Goal: Task Accomplishment & Management: Complete application form

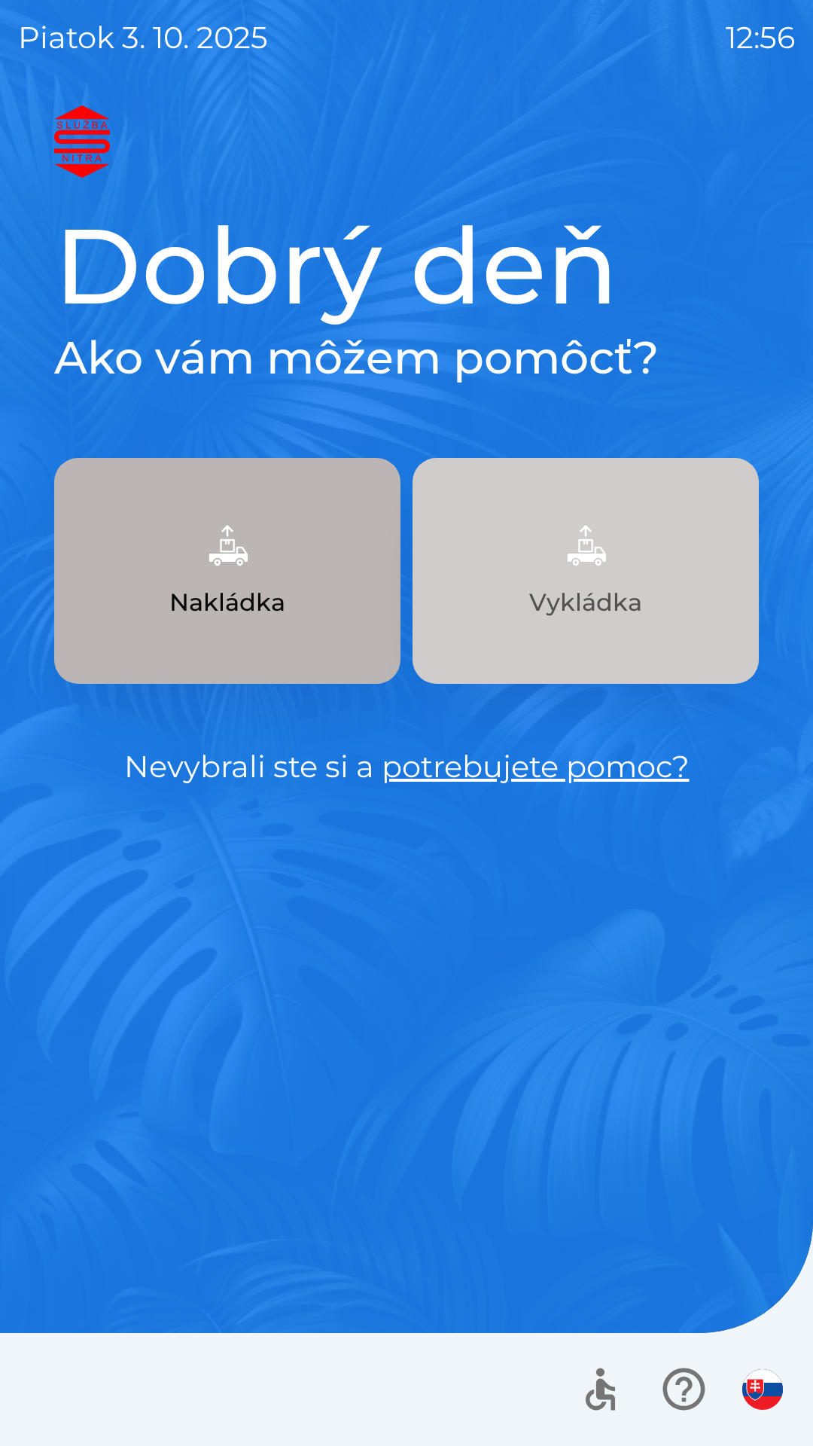
click at [572, 626] on button "Vykládka" at bounding box center [586, 571] width 346 height 226
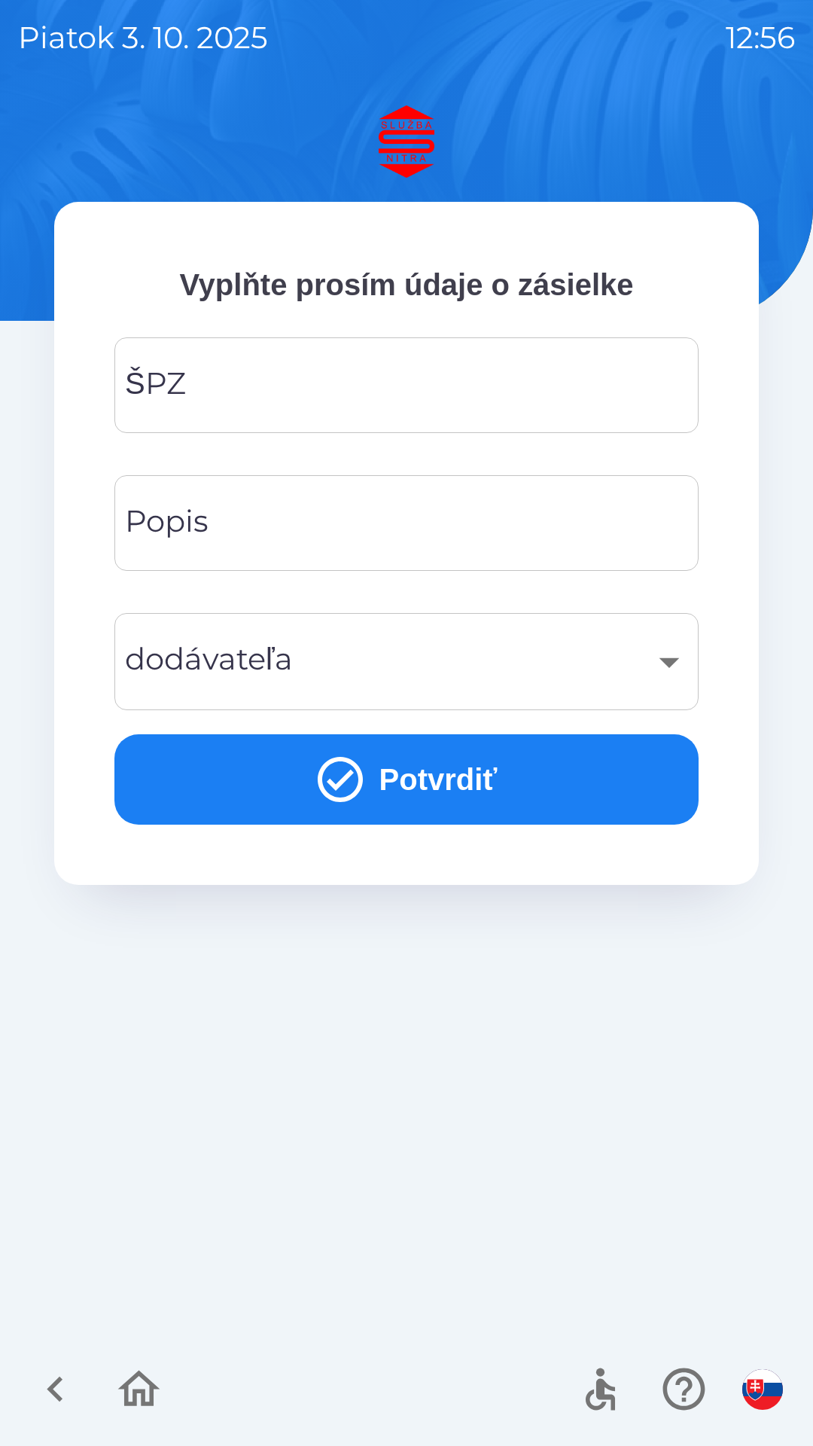
click at [186, 398] on input "ŠPZ" at bounding box center [407, 384] width 548 height 59
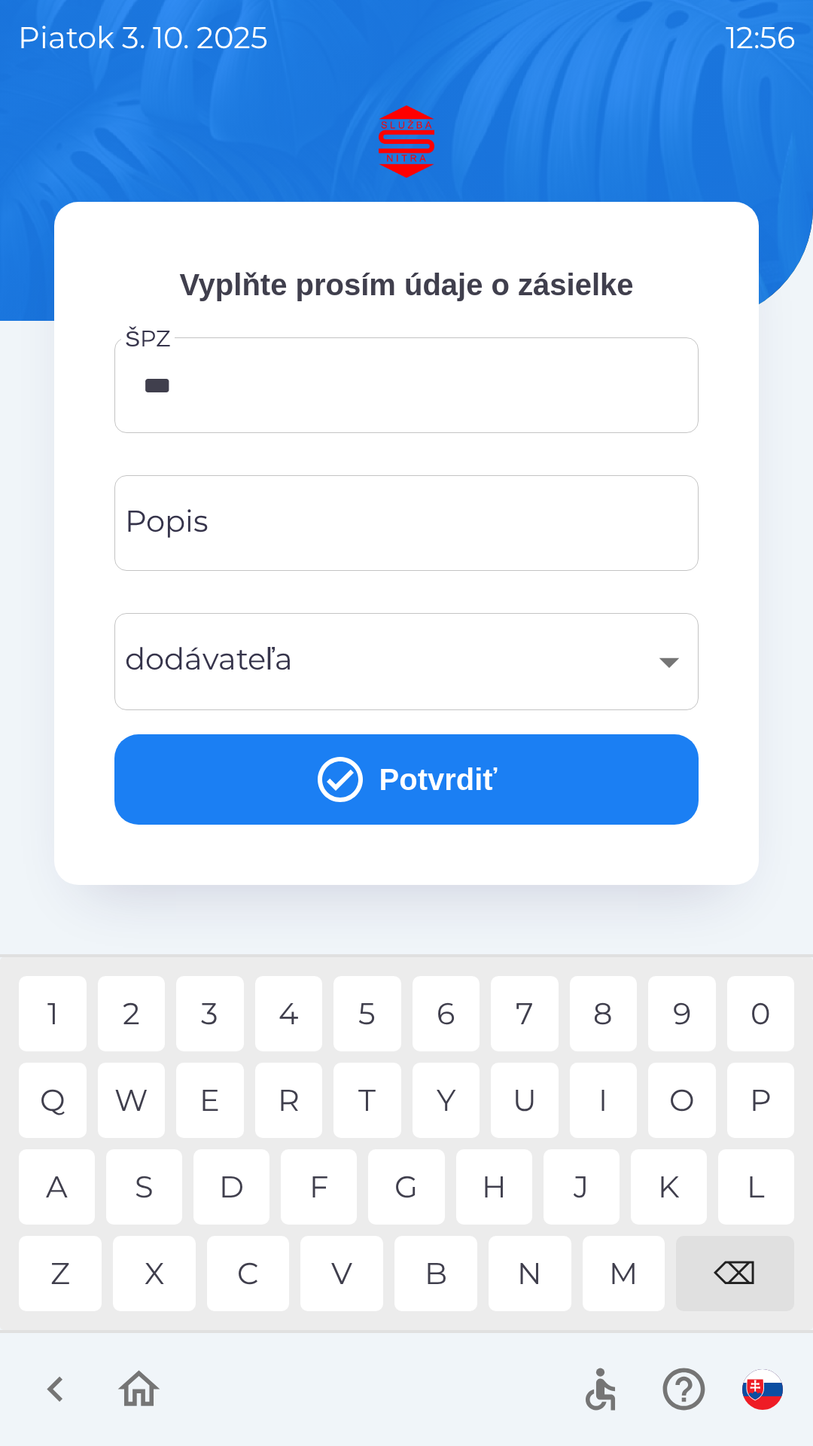
click at [363, 1013] on div "5" at bounding box center [368, 1013] width 68 height 75
click at [407, 1186] on div "G" at bounding box center [406, 1186] width 76 height 75
type input "*******"
click at [286, 794] on button "Potvrdiť" at bounding box center [406, 779] width 584 height 90
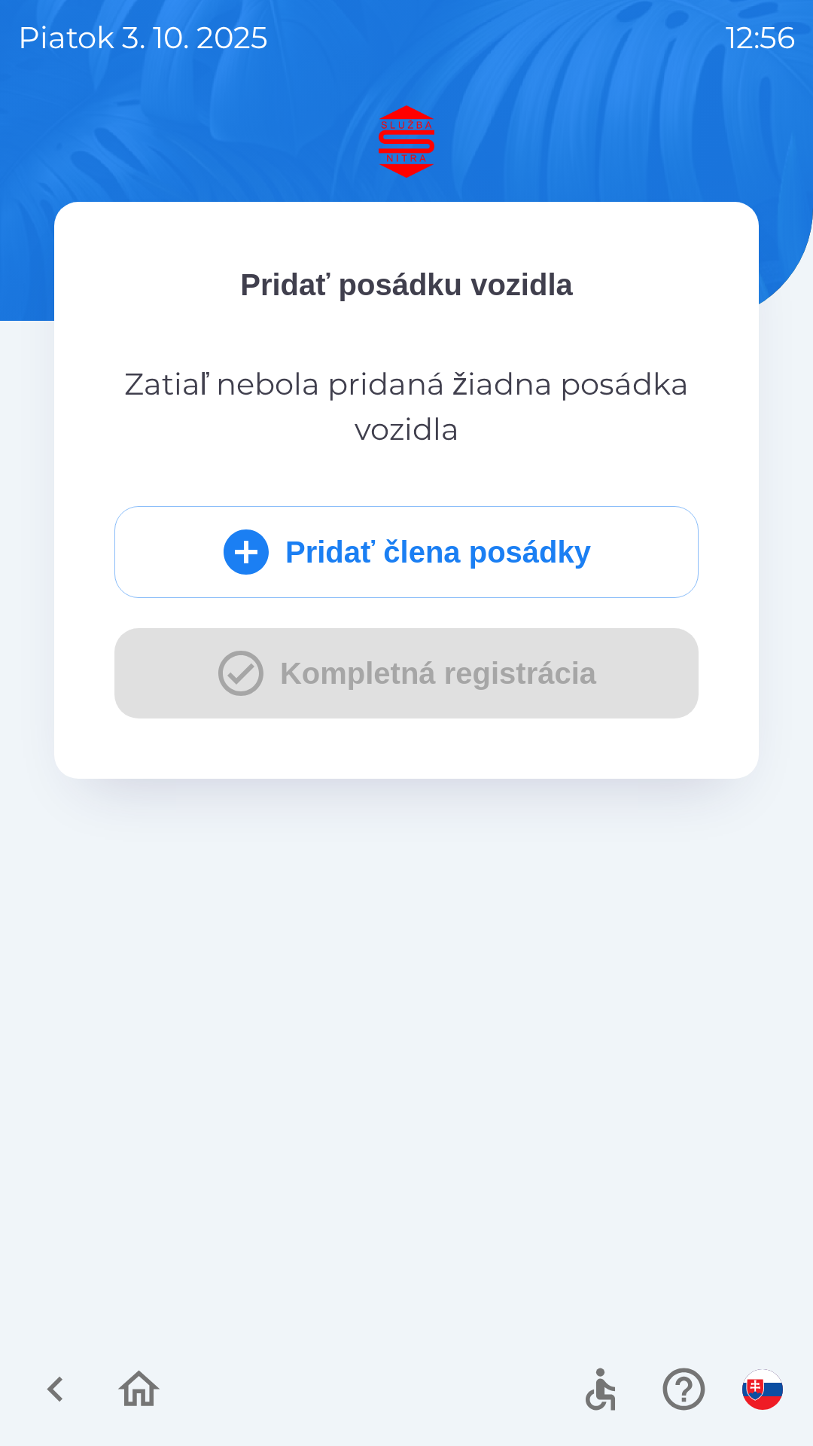
click at [296, 568] on button "Pridať člena posádky" at bounding box center [406, 552] width 584 height 92
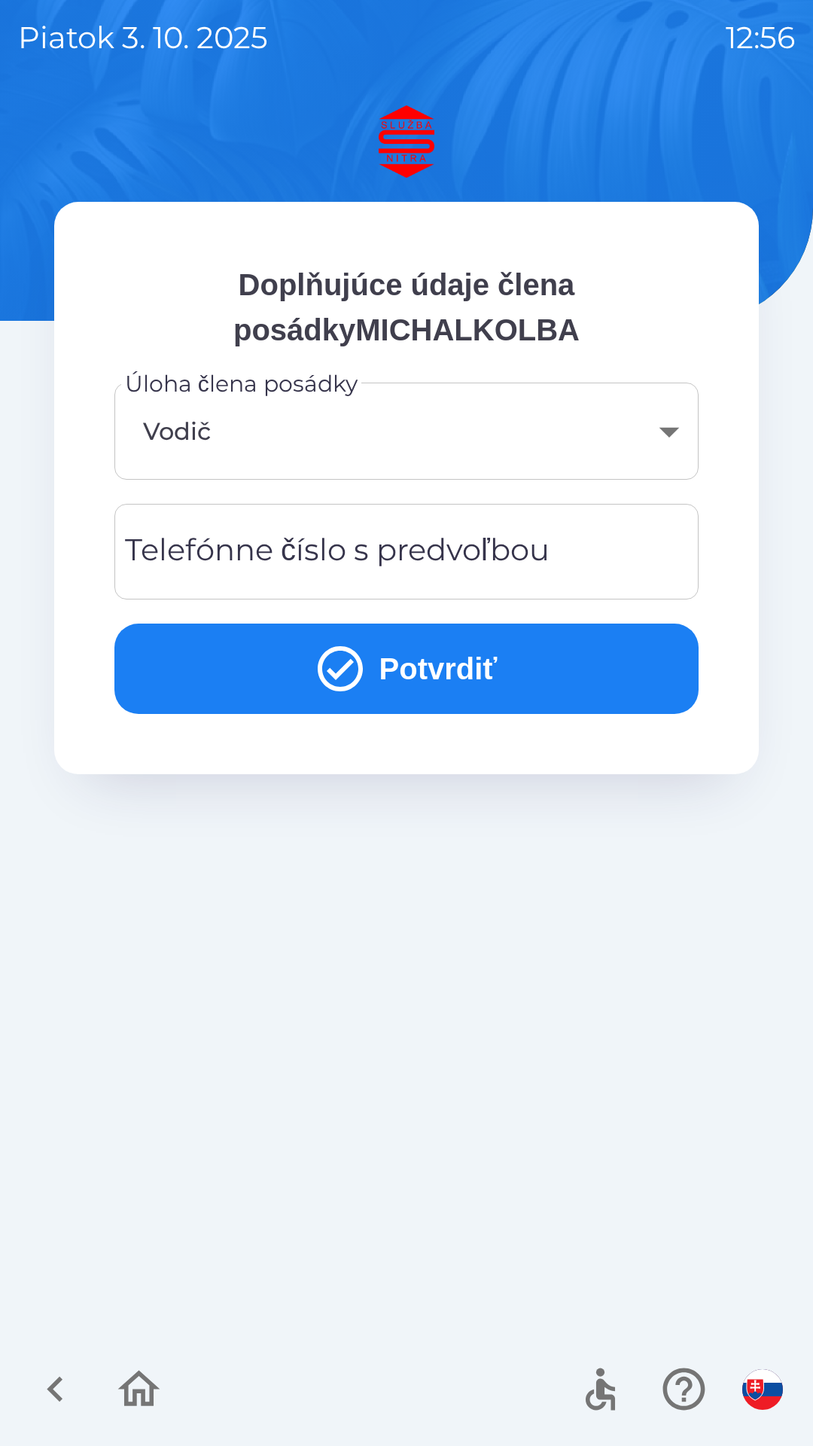
click at [236, 566] on div "Telefónne číslo s predvoľbou Telefónne číslo s predvoľbou" at bounding box center [406, 552] width 584 height 96
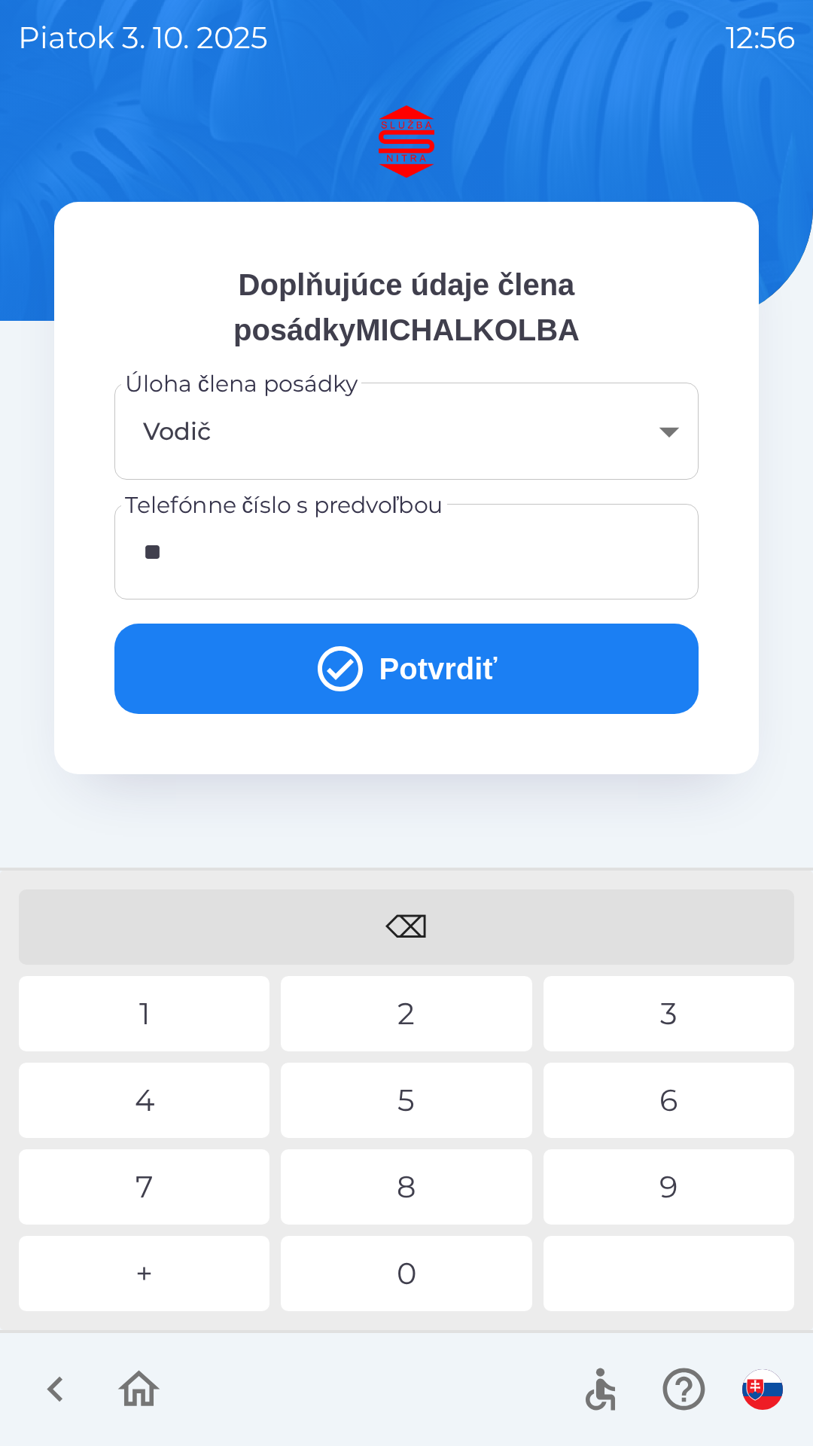
click at [175, 1107] on div "4" at bounding box center [144, 1099] width 251 height 75
click at [409, 1022] on div "2" at bounding box center [406, 1013] width 251 height 75
click at [168, 1014] on div "1" at bounding box center [144, 1013] width 251 height 75
click at [171, 1215] on div "7" at bounding box center [144, 1186] width 251 height 75
click at [159, 1034] on div "1" at bounding box center [144, 1013] width 251 height 75
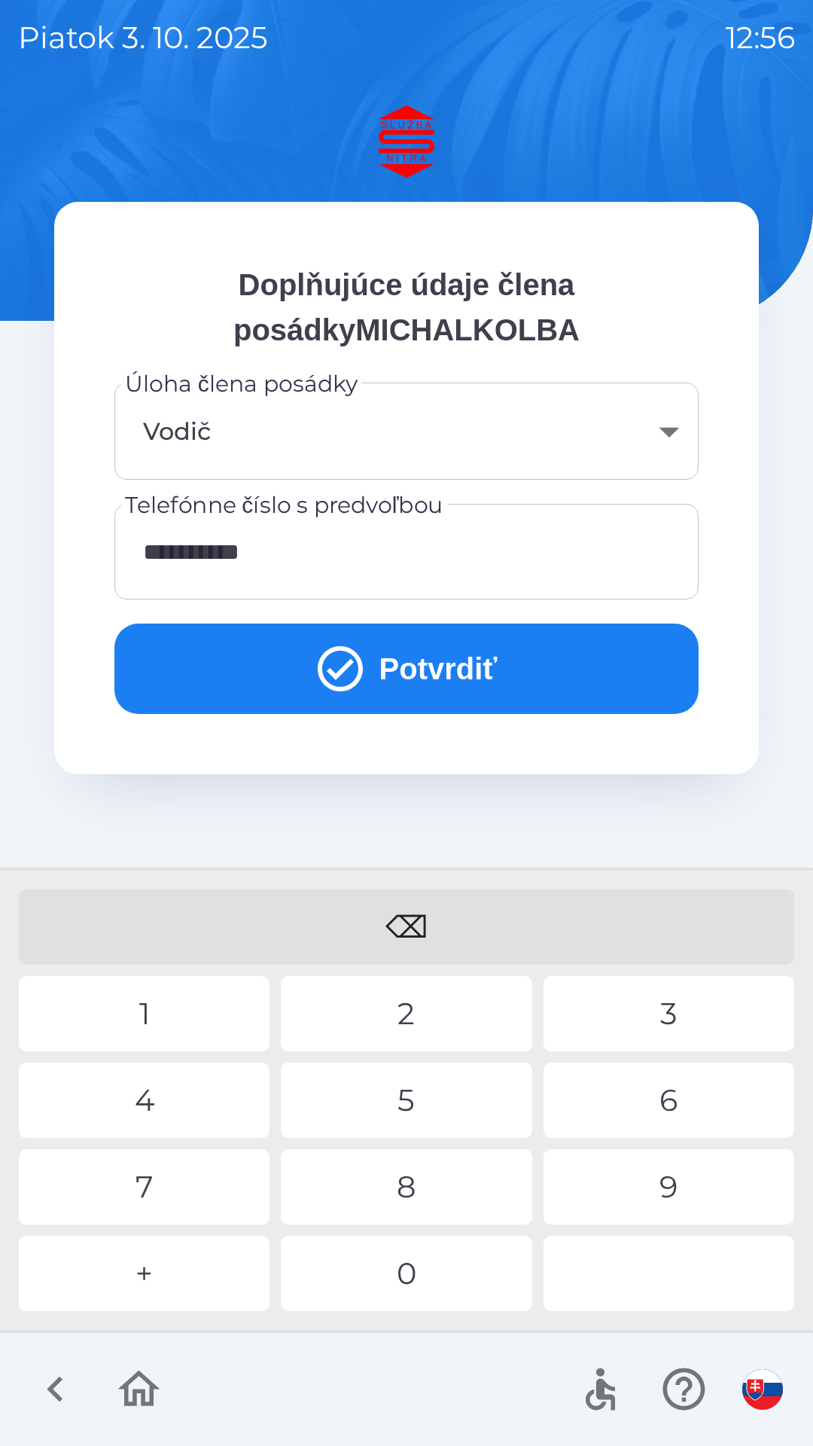
click at [419, 1225] on div "⌫ 1 2 3 4 5 6 7 8 9 + 0" at bounding box center [407, 1100] width 806 height 452
click at [336, 686] on icon "submit" at bounding box center [340, 669] width 54 height 54
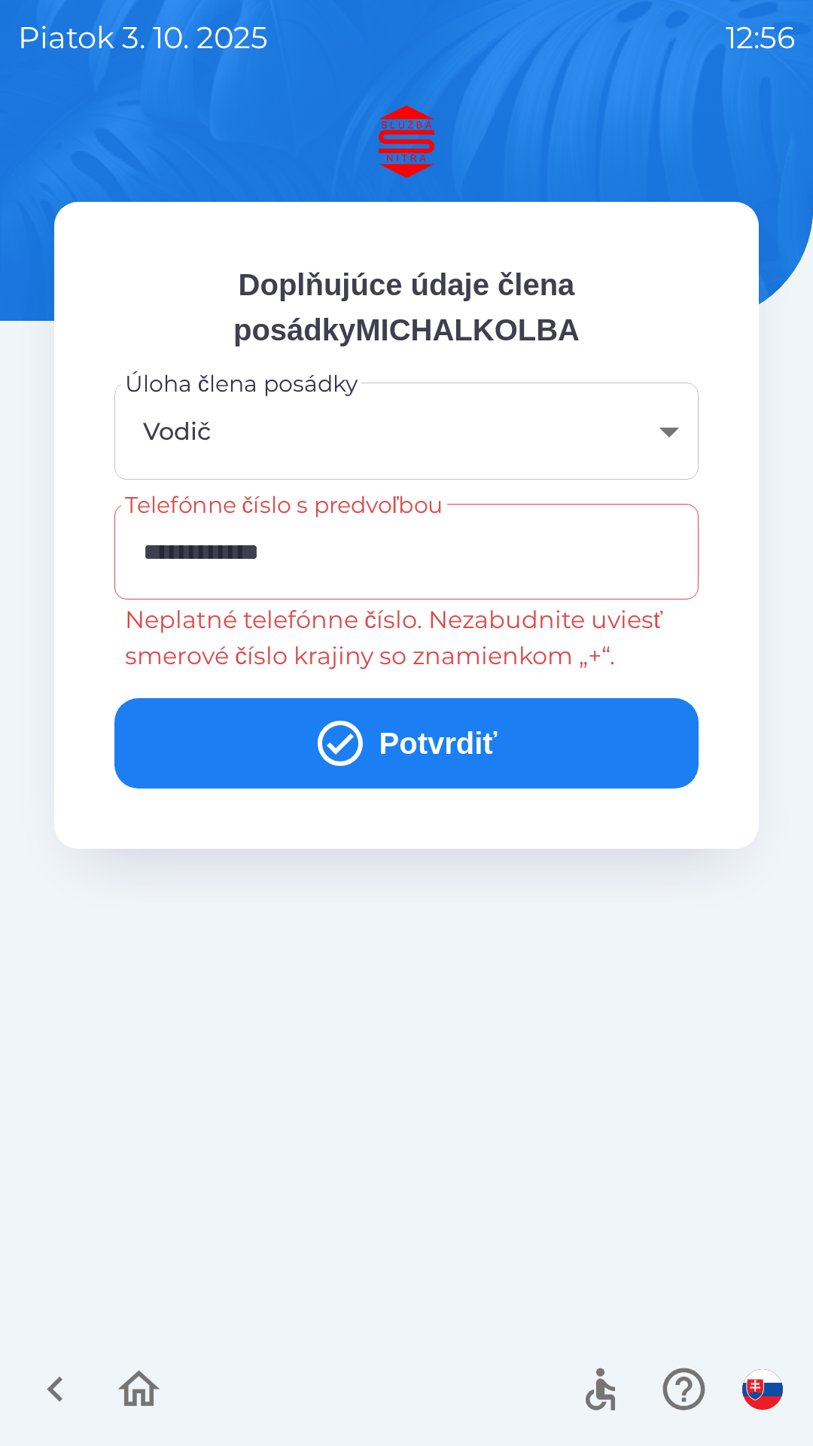
click at [273, 559] on input "**********" at bounding box center [407, 551] width 548 height 59
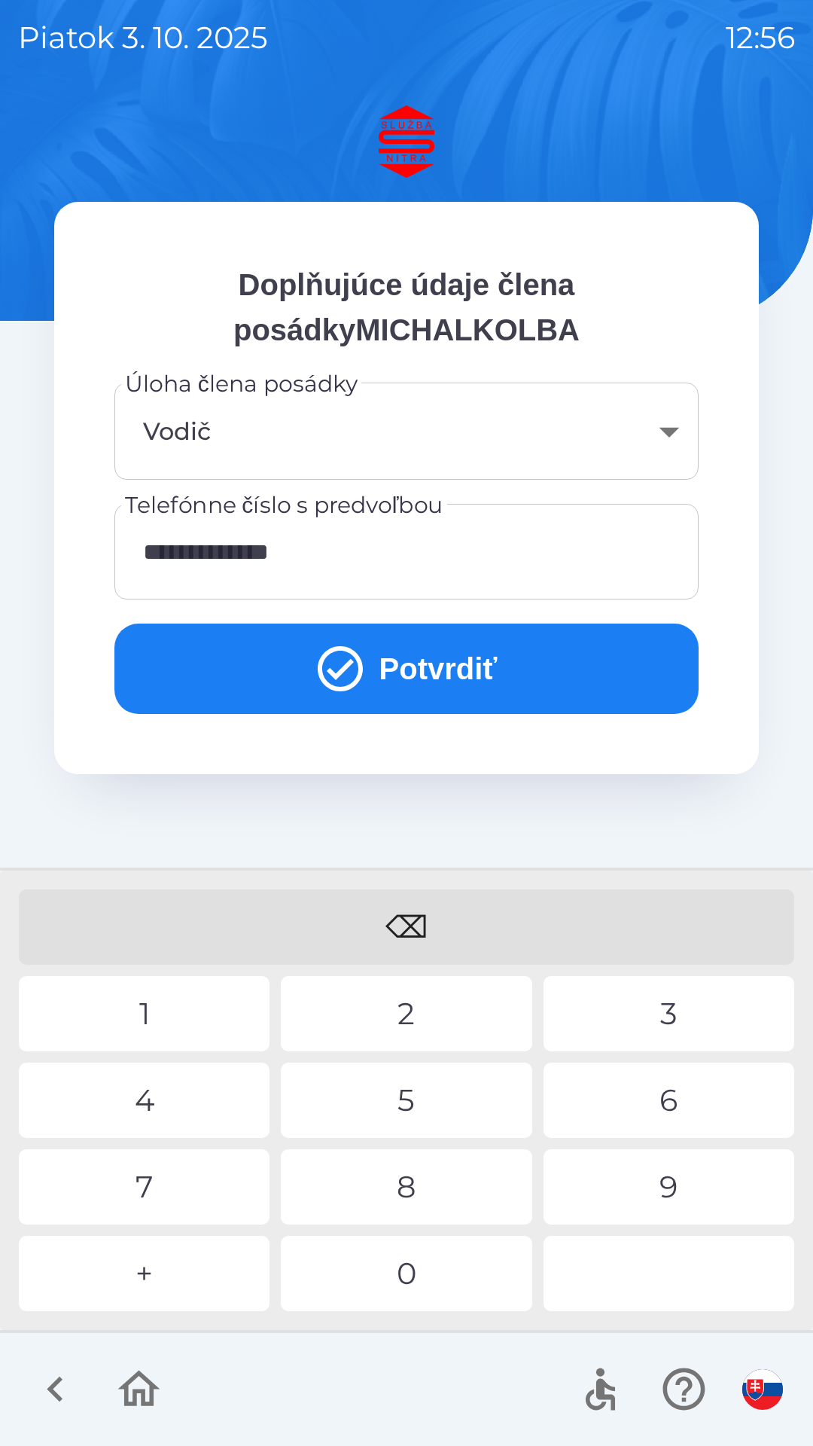
click at [334, 568] on input "**********" at bounding box center [407, 551] width 548 height 59
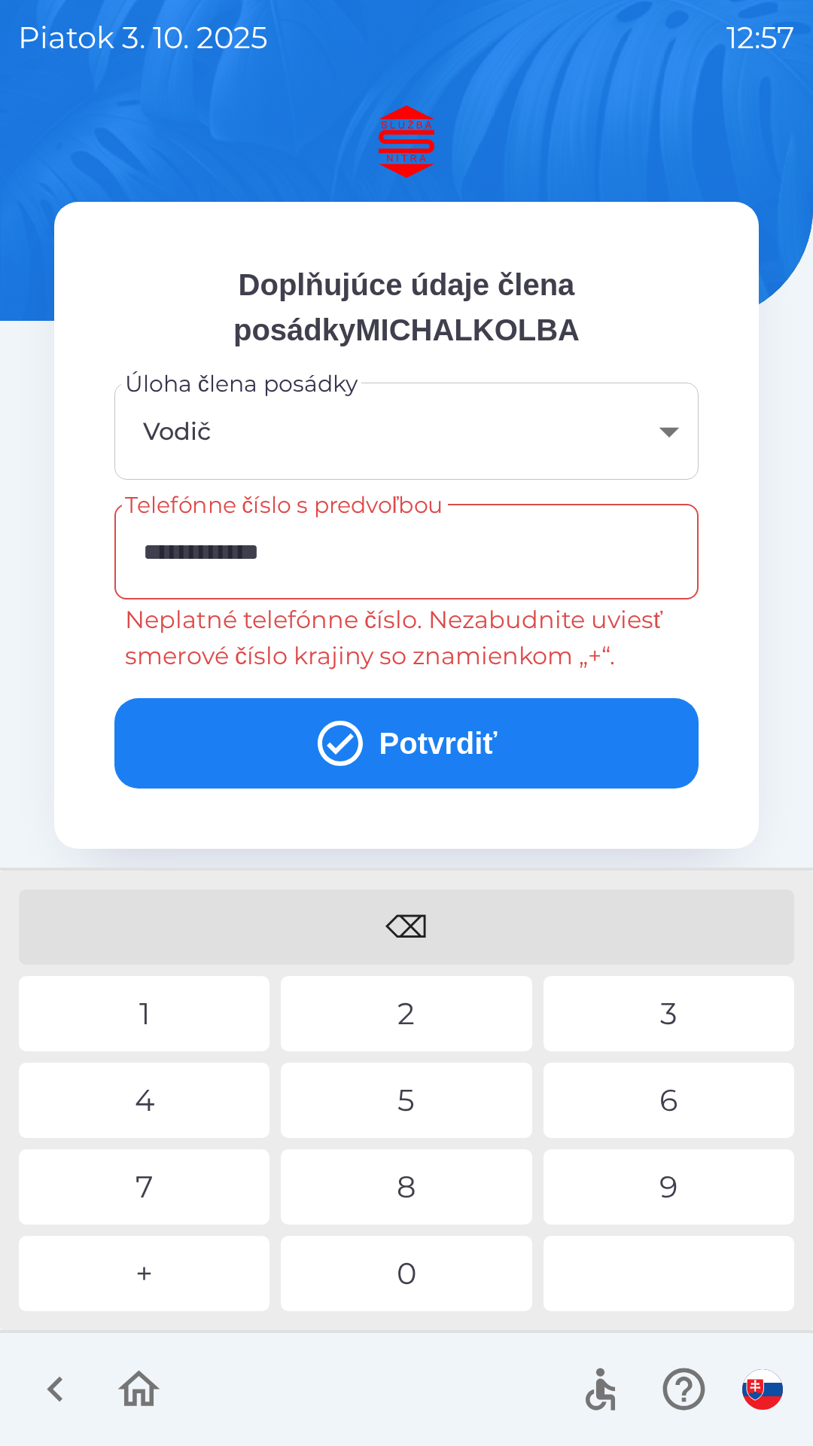
click at [412, 936] on div "⌫" at bounding box center [407, 926] width 776 height 75
click at [466, 1108] on div "5" at bounding box center [406, 1099] width 251 height 75
type input "**********"
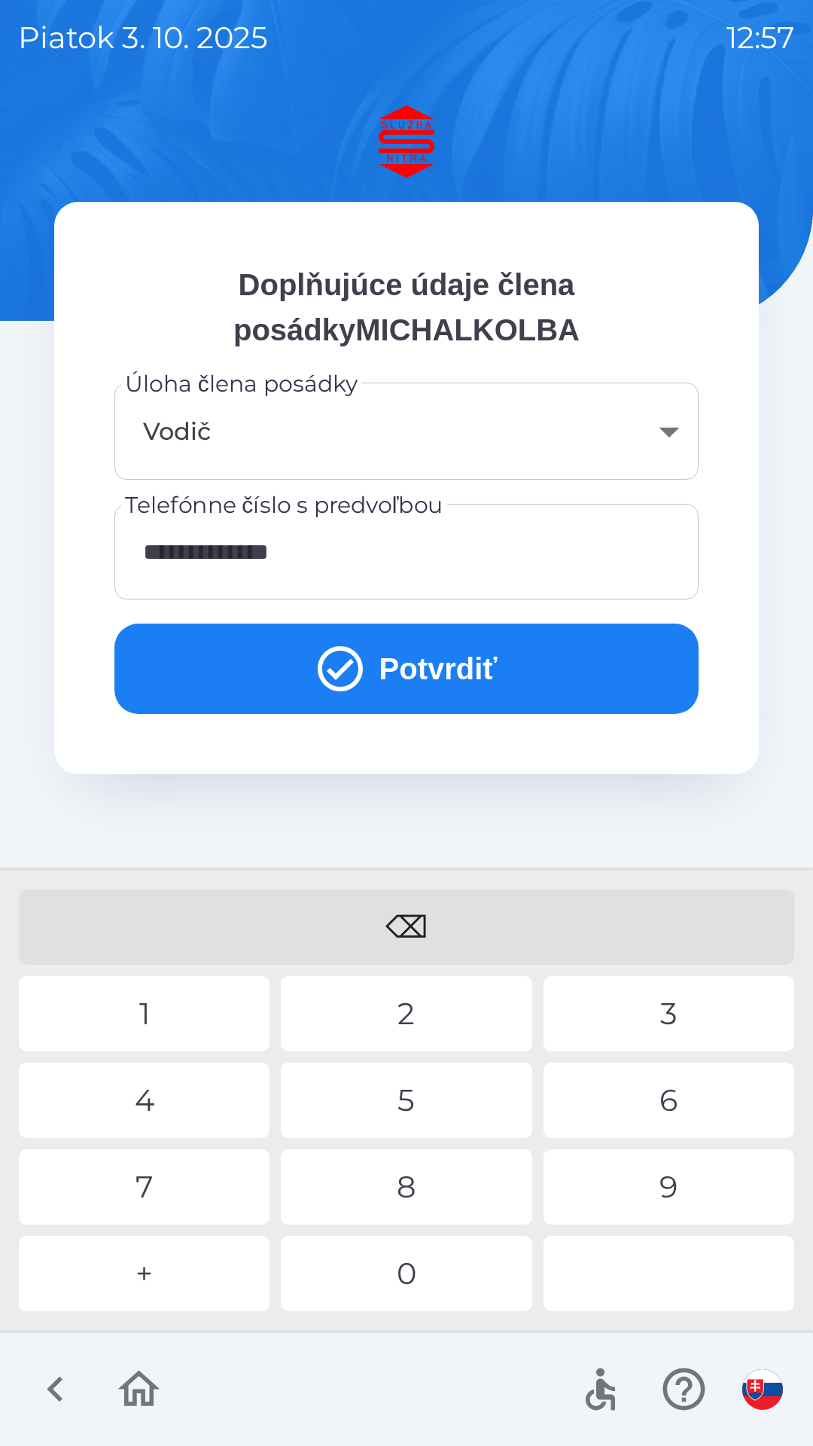
click at [364, 693] on button "Potvrdiť" at bounding box center [406, 668] width 584 height 90
